Goal: Find specific page/section: Find specific page/section

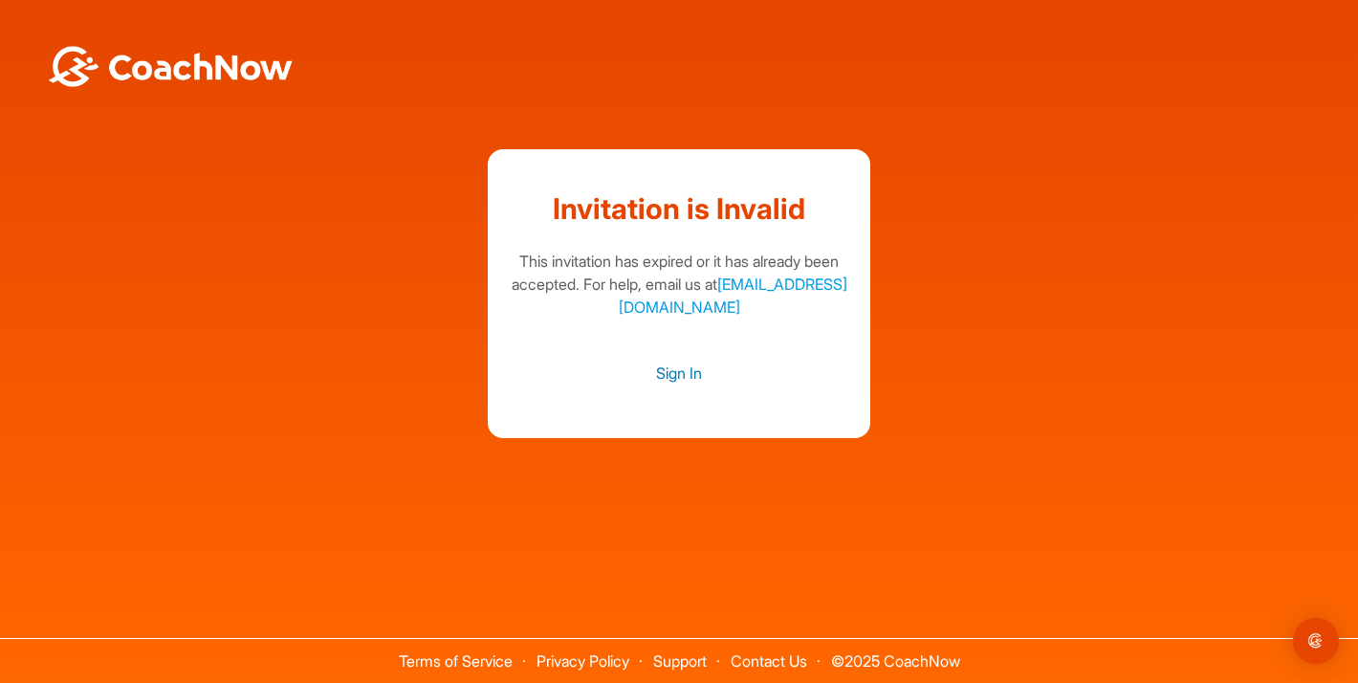
click at [681, 375] on link "Sign In" at bounding box center [679, 373] width 344 height 25
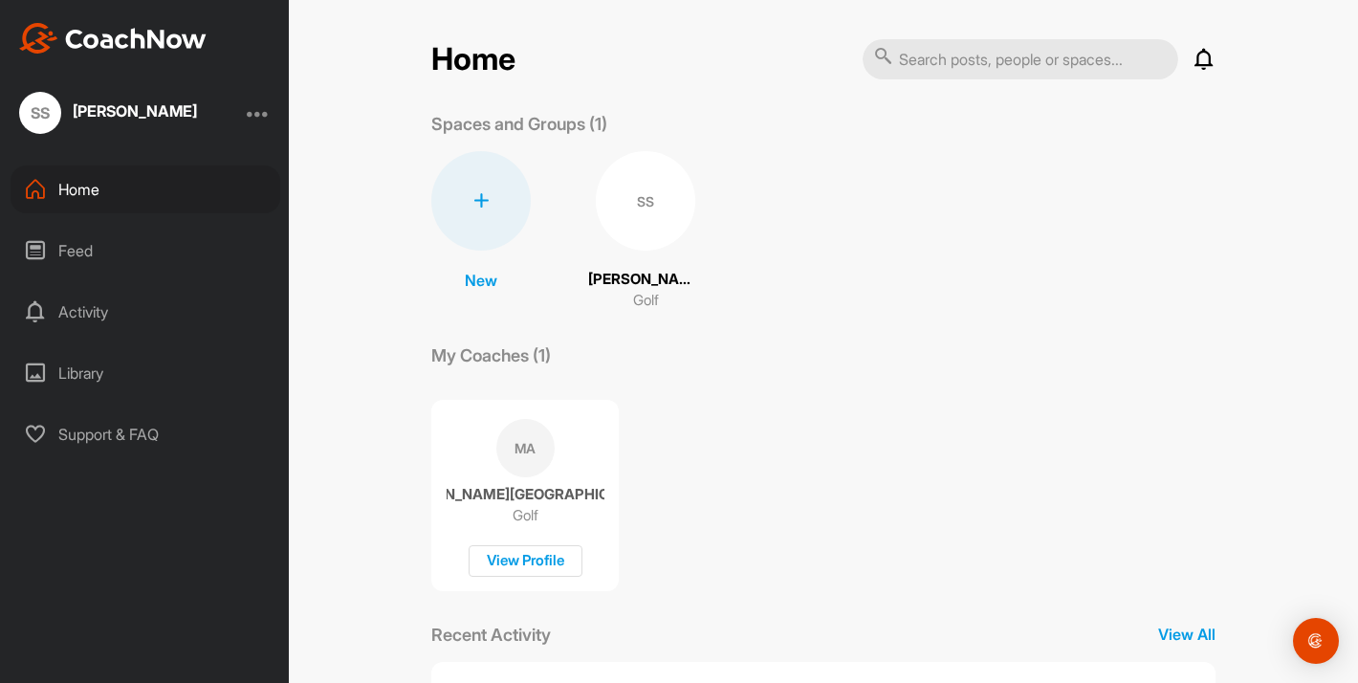
click at [642, 200] on div "SS" at bounding box center [645, 200] width 99 height 99
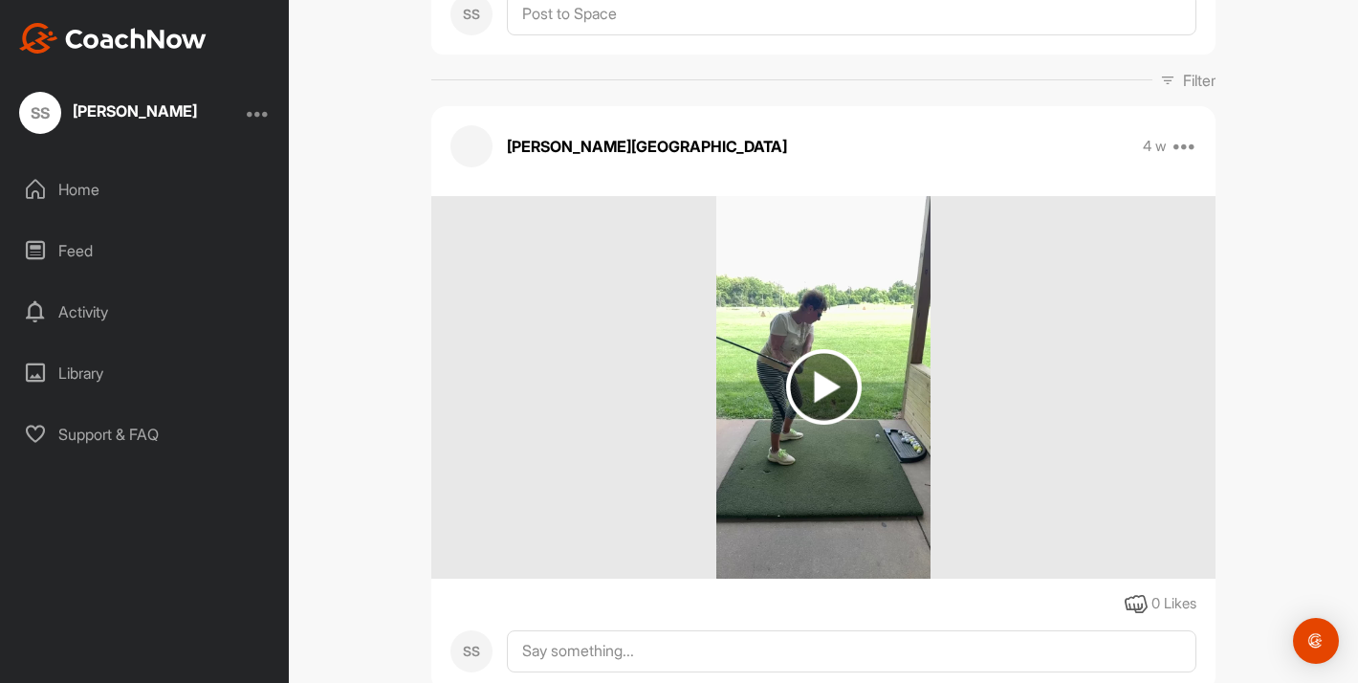
scroll to position [242, 0]
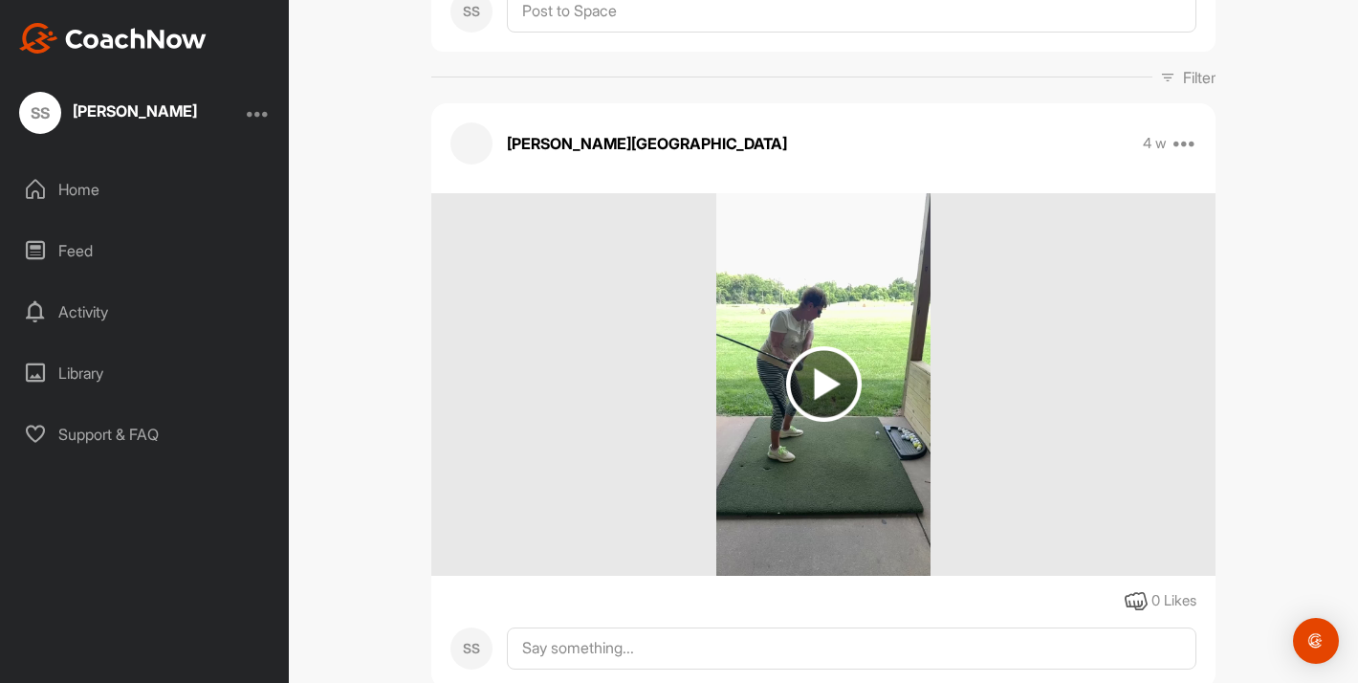
click at [824, 387] on img at bounding box center [824, 384] width 76 height 76
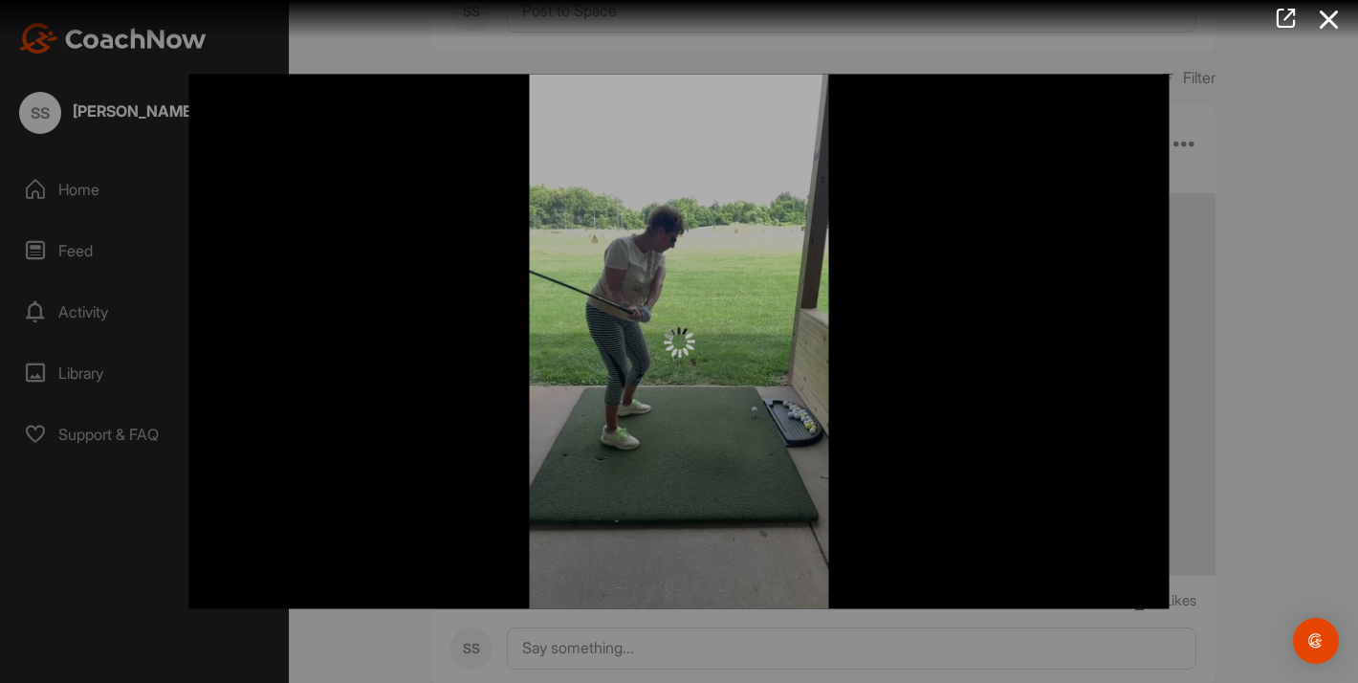
scroll to position [0, 0]
click at [676, 356] on img at bounding box center [679, 341] width 31 height 31
click at [962, 366] on div at bounding box center [679, 341] width 980 height 535
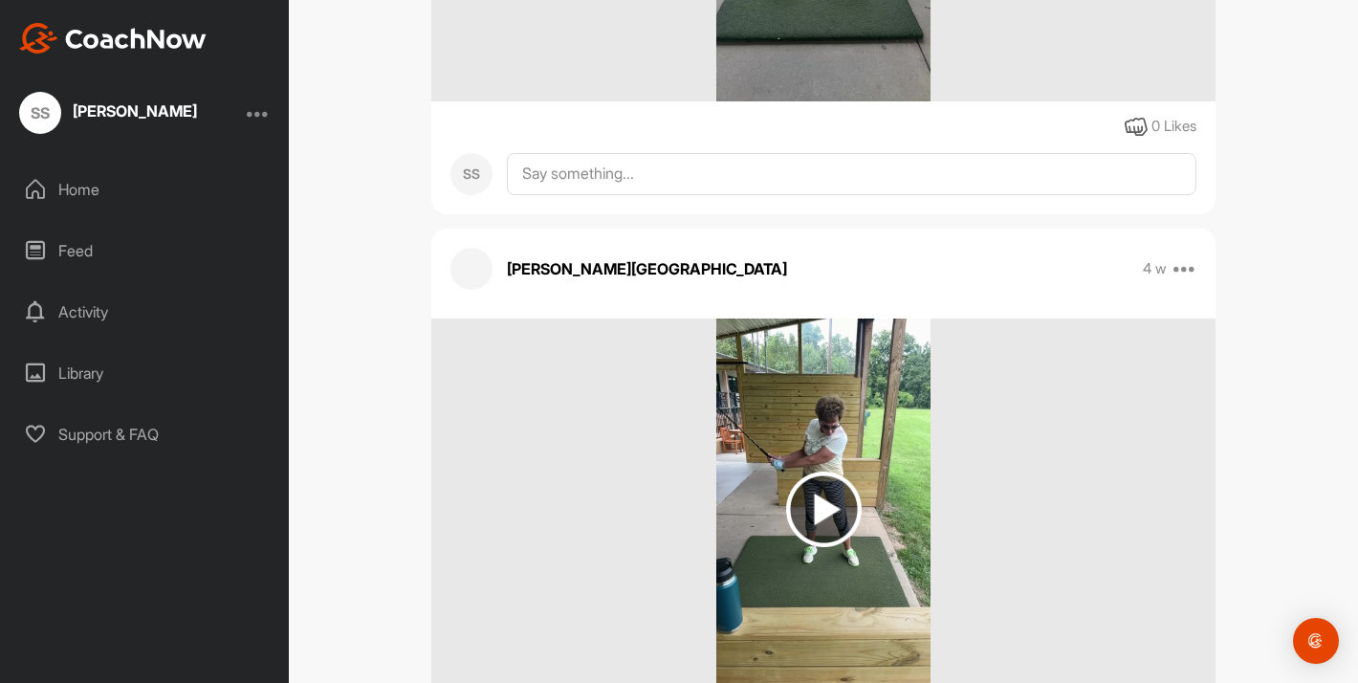
scroll to position [723, 0]
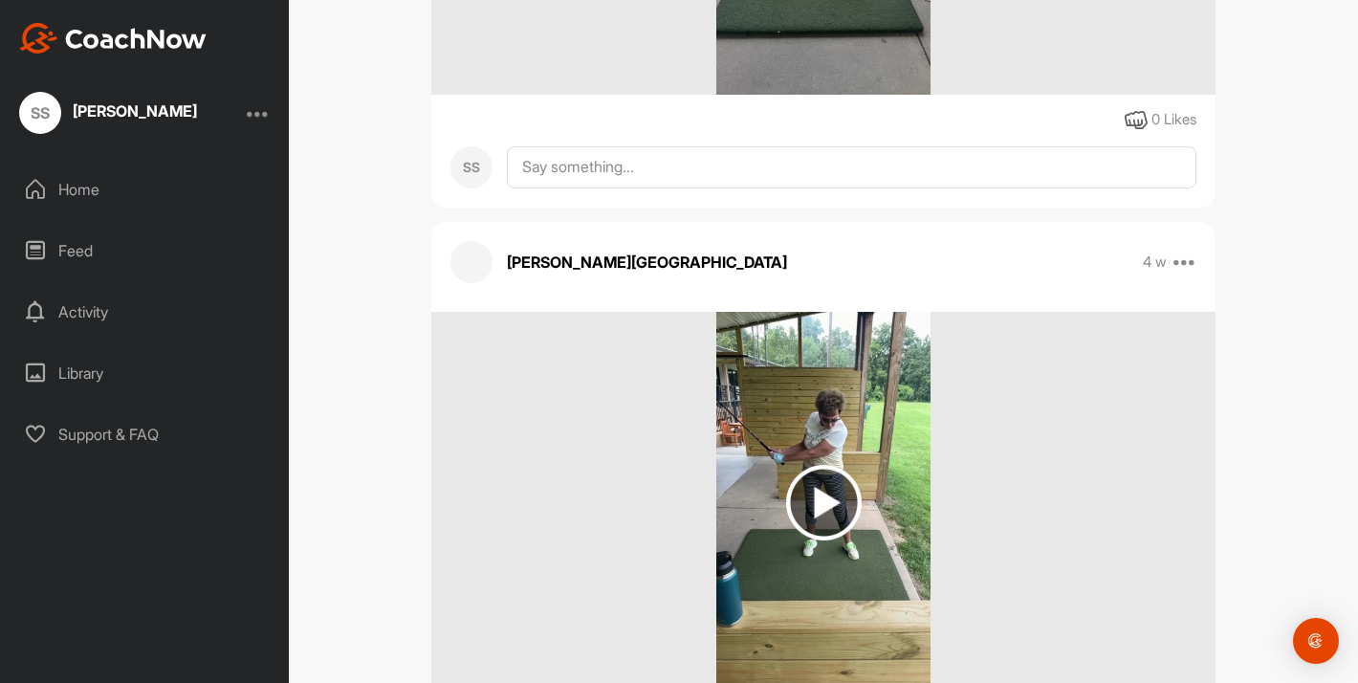
click at [823, 498] on img at bounding box center [824, 503] width 76 height 76
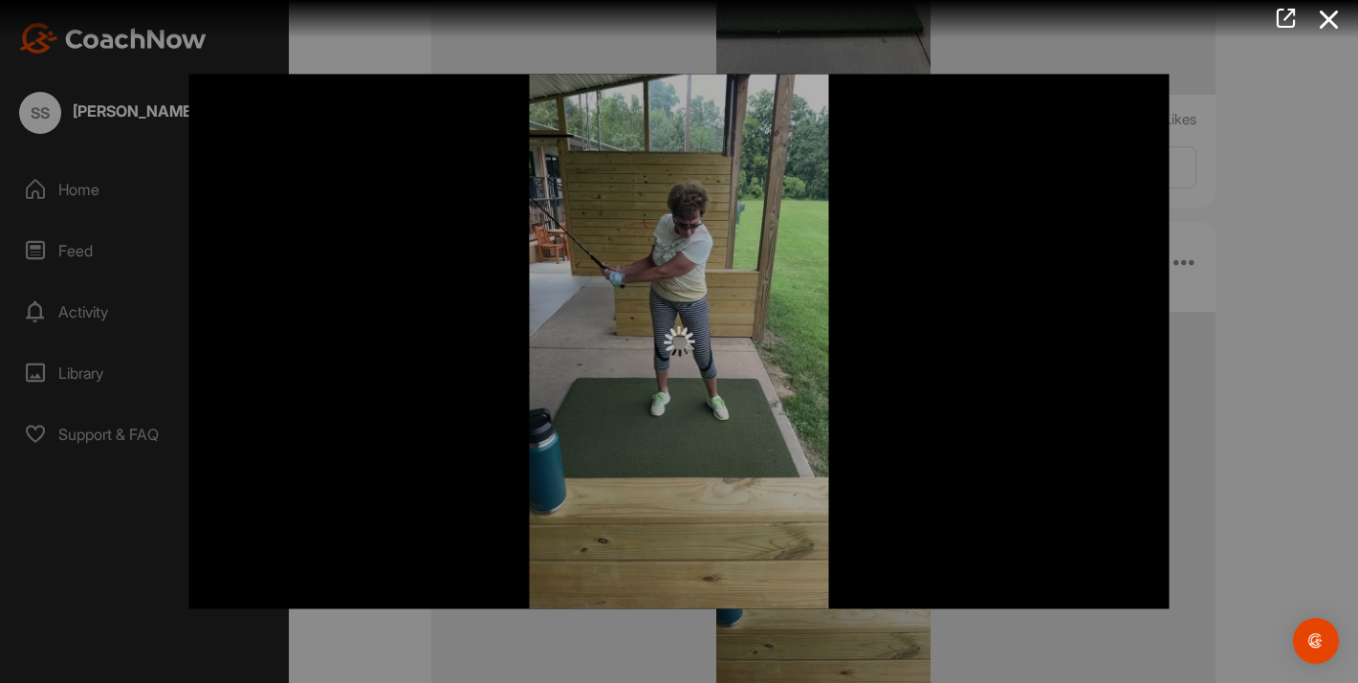
scroll to position [0, 0]
click at [680, 350] on img at bounding box center [679, 341] width 31 height 31
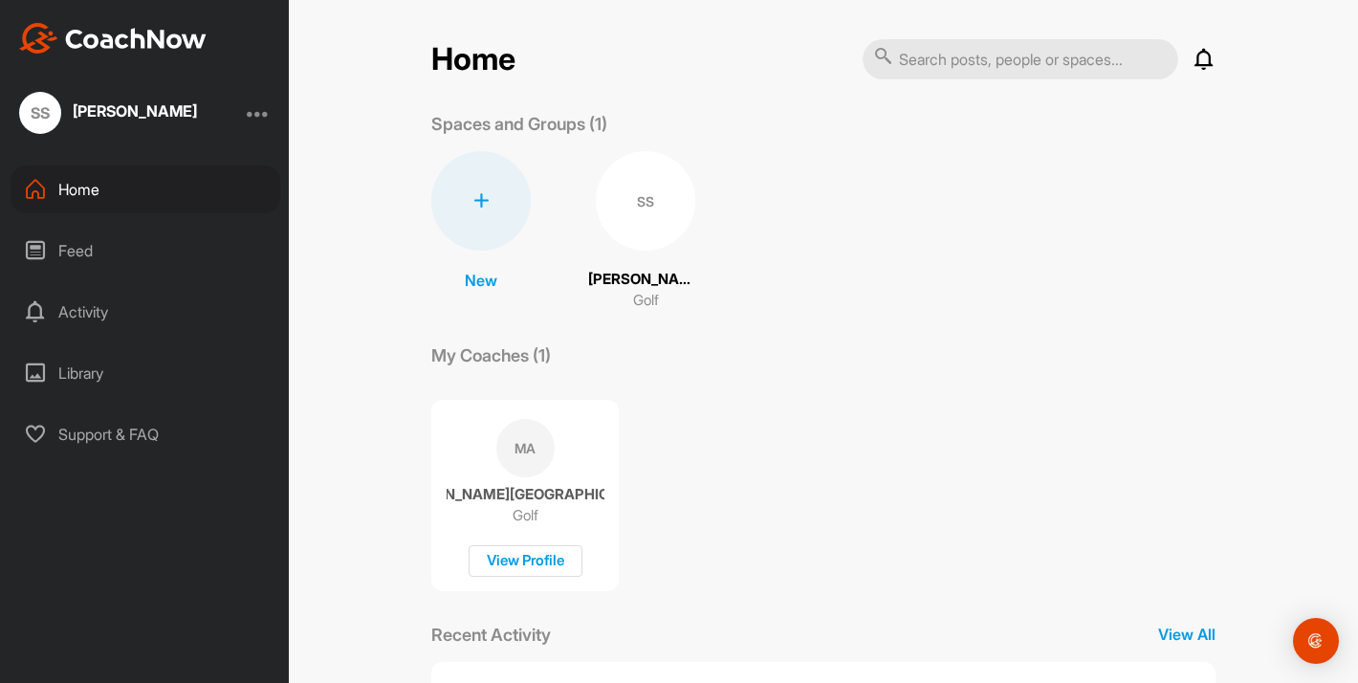
click at [645, 286] on p "[PERSON_NAME]" at bounding box center [645, 280] width 115 height 22
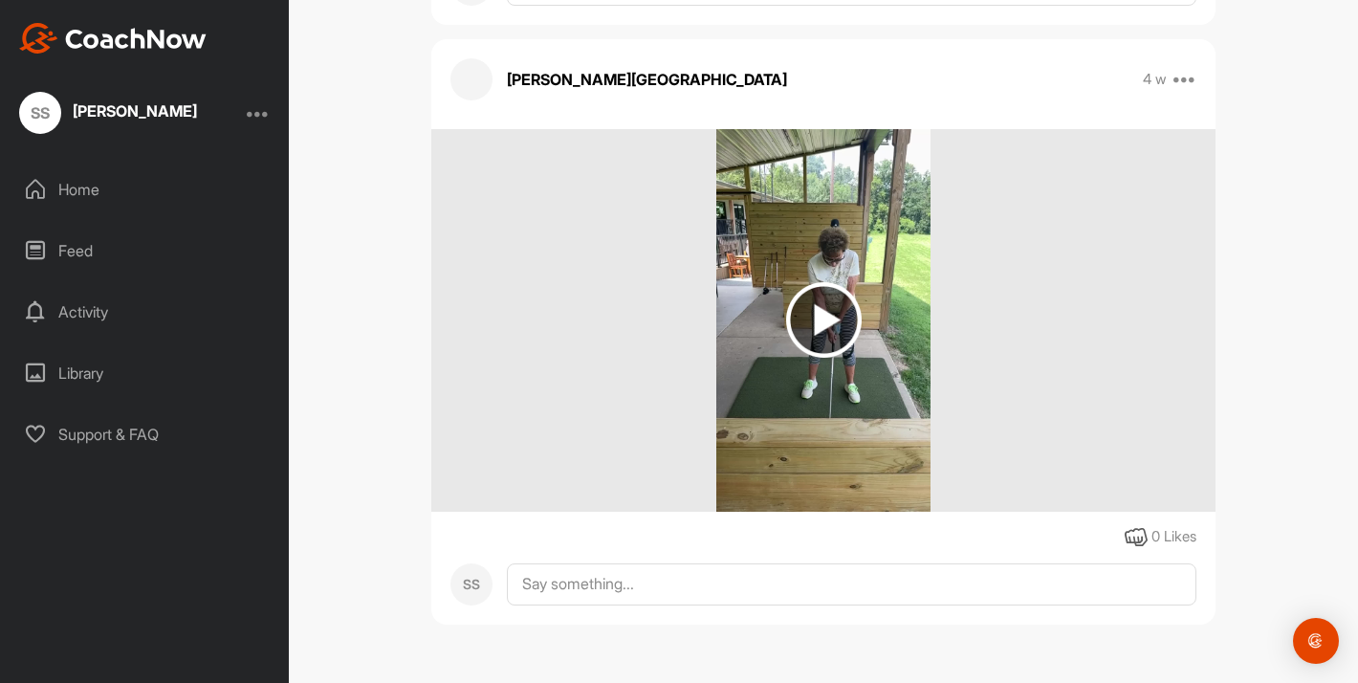
scroll to position [2105, 0]
click at [821, 320] on img at bounding box center [824, 320] width 76 height 76
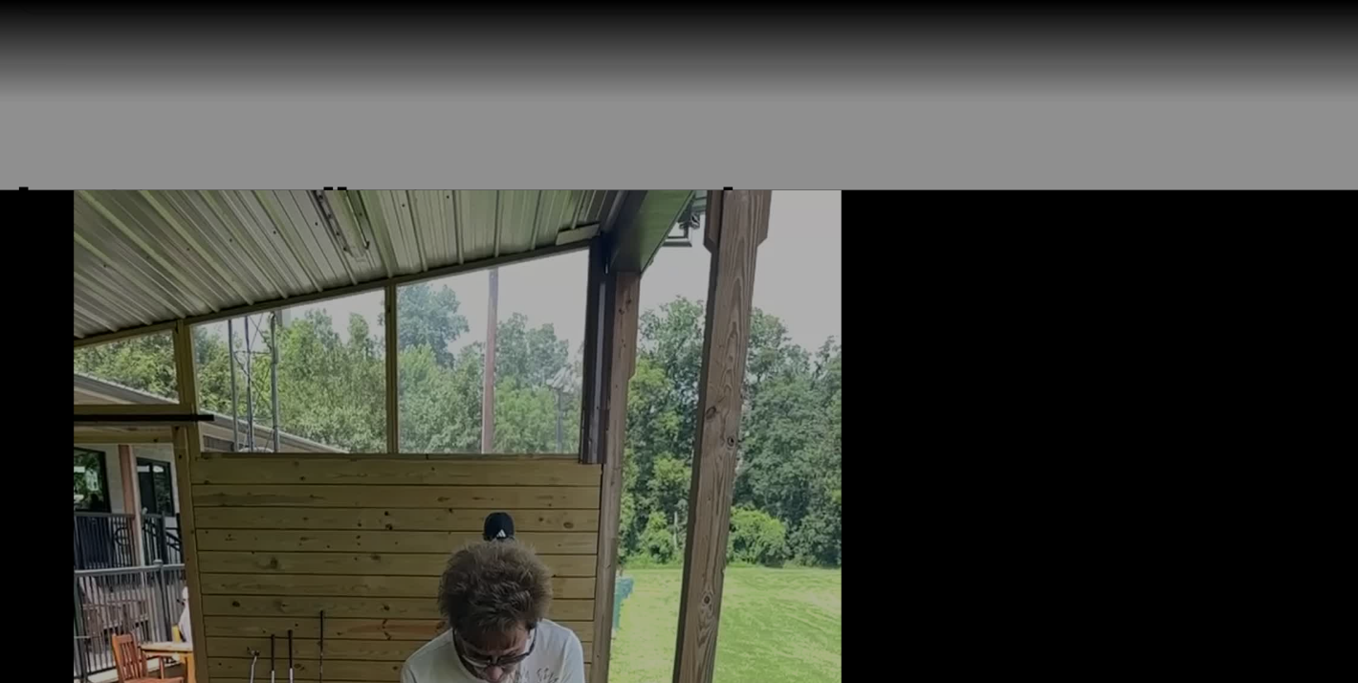
scroll to position [0, 0]
